Goal: Find specific page/section: Find specific page/section

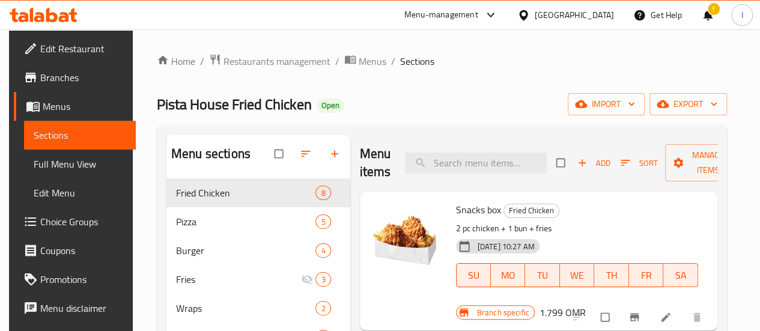
click at [46, 22] on div at bounding box center [43, 15] width 87 height 24
click at [51, 14] on icon at bounding box center [51, 15] width 11 height 14
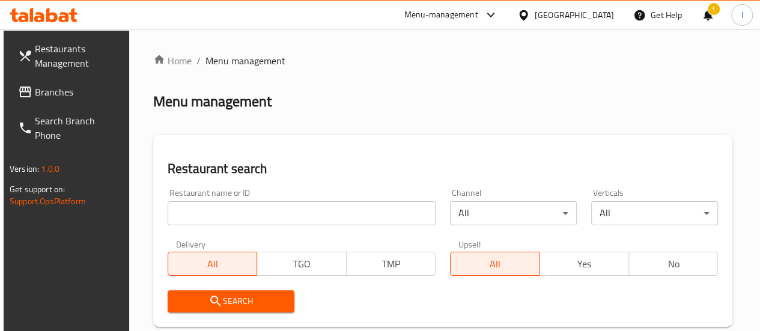
click at [241, 206] on input "search" at bounding box center [302, 213] width 268 height 24
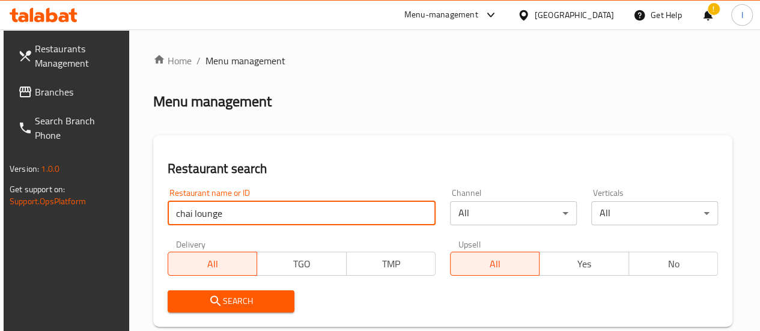
type input "chai lounge"
click button "Search" at bounding box center [231, 301] width 127 height 22
